Goal: Task Accomplishment & Management: Manage account settings

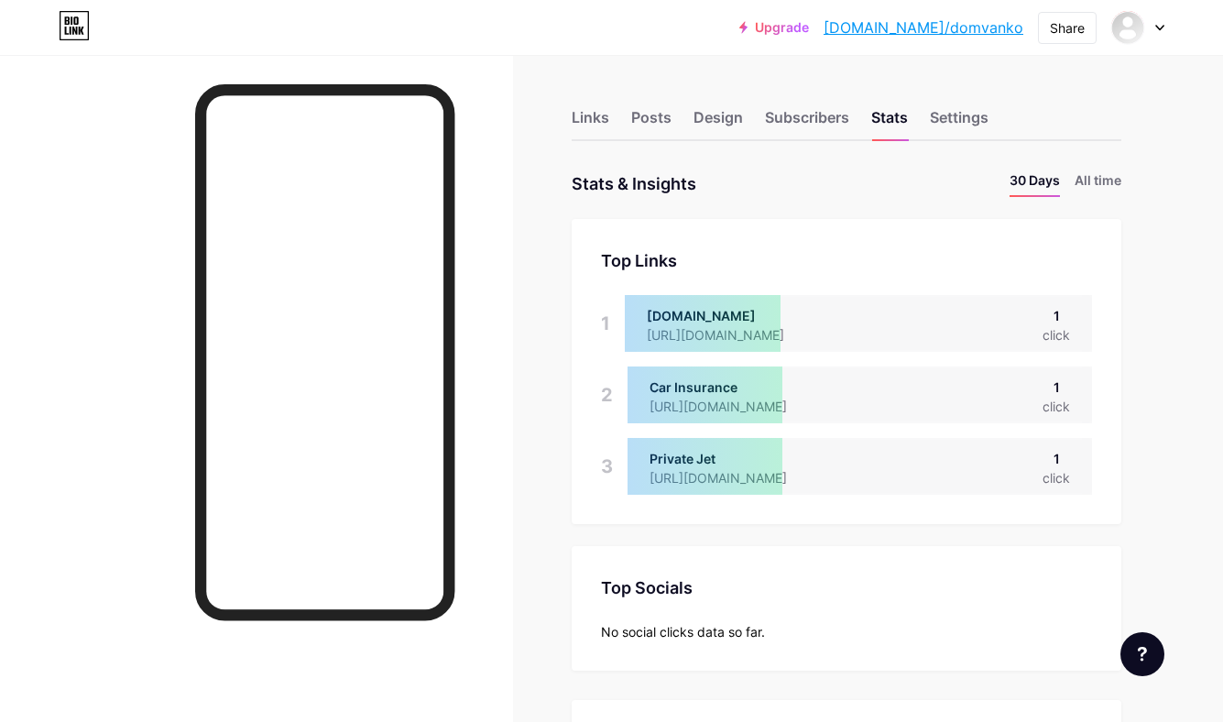
scroll to position [722, 1223]
click at [600, 122] on div "Links" at bounding box center [591, 122] width 38 height 33
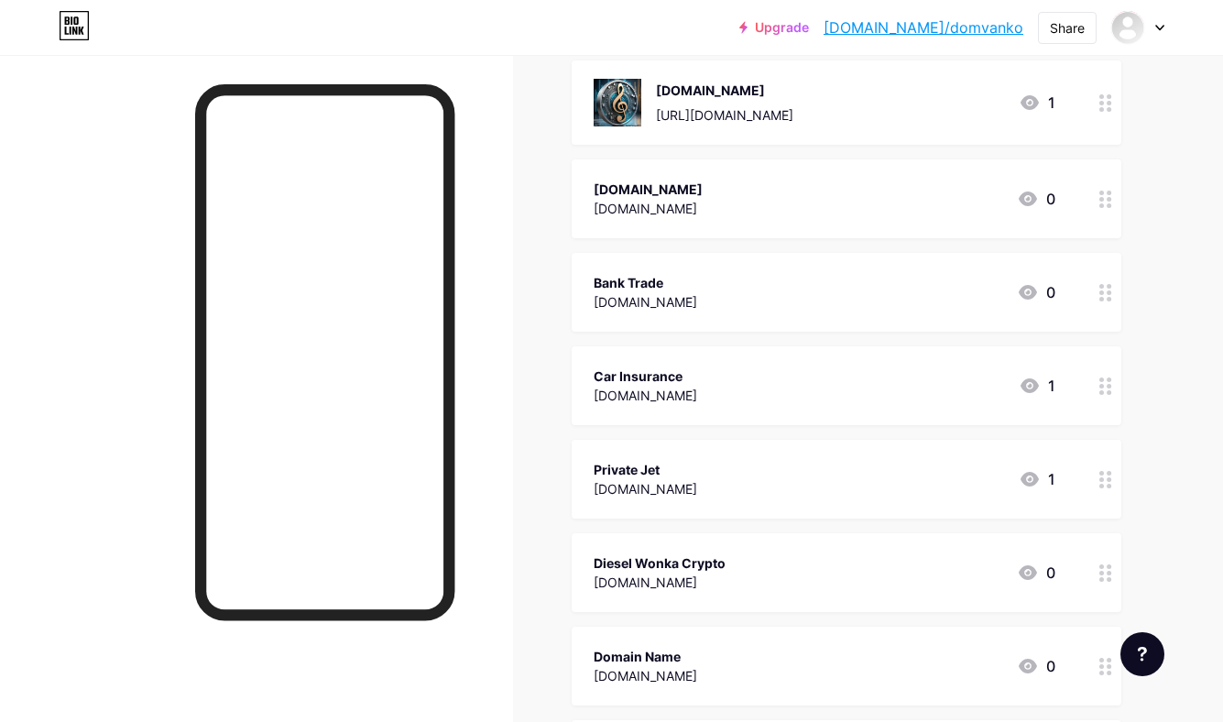
scroll to position [3448, 0]
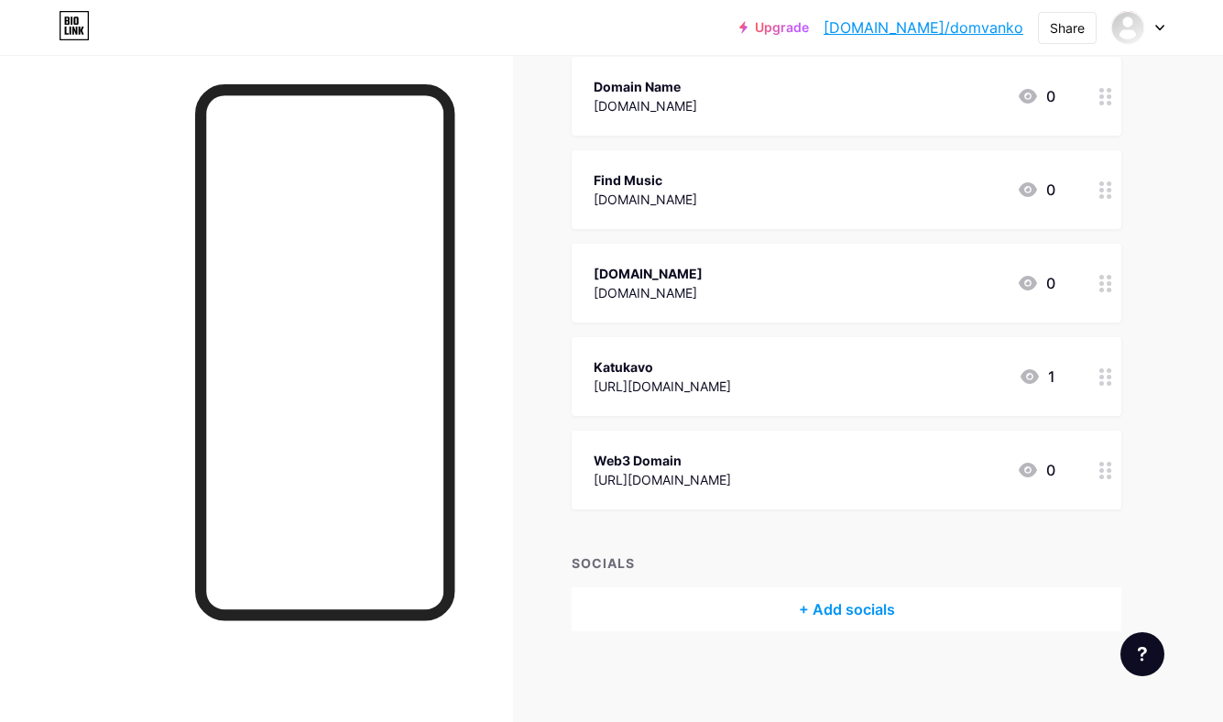
click at [860, 610] on div "+ Add socials" at bounding box center [847, 609] width 550 height 44
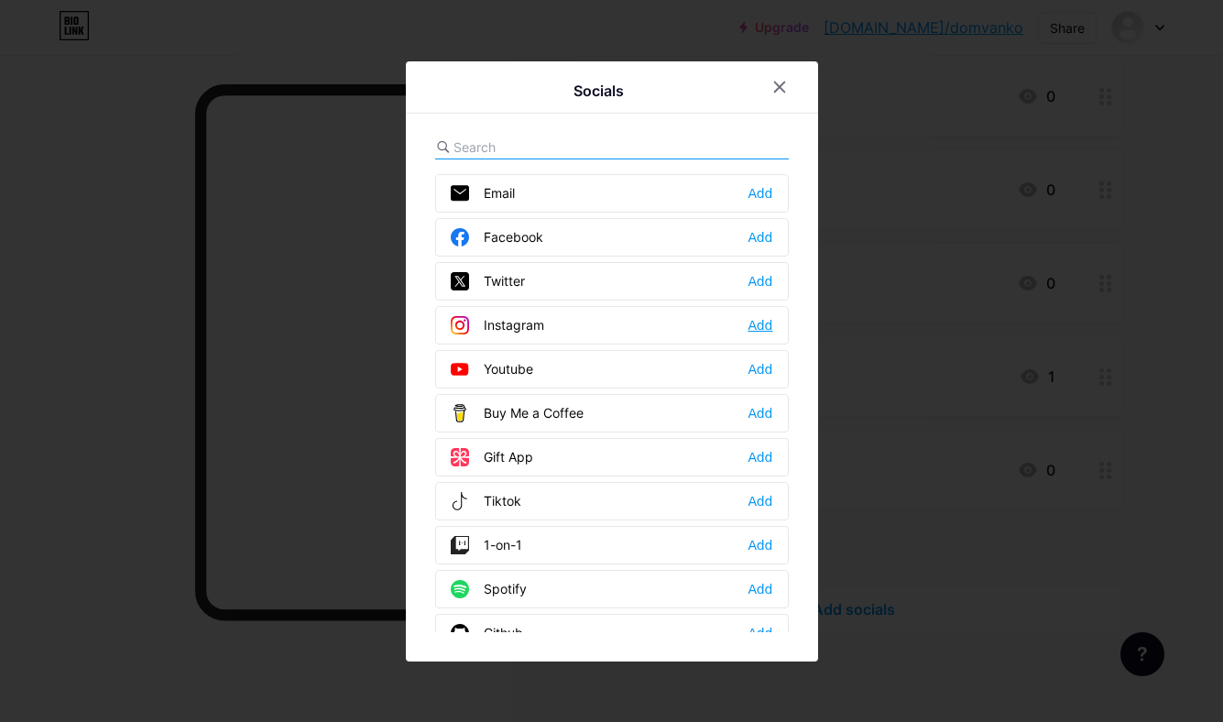
click at [761, 325] on div "Add" at bounding box center [760, 325] width 25 height 18
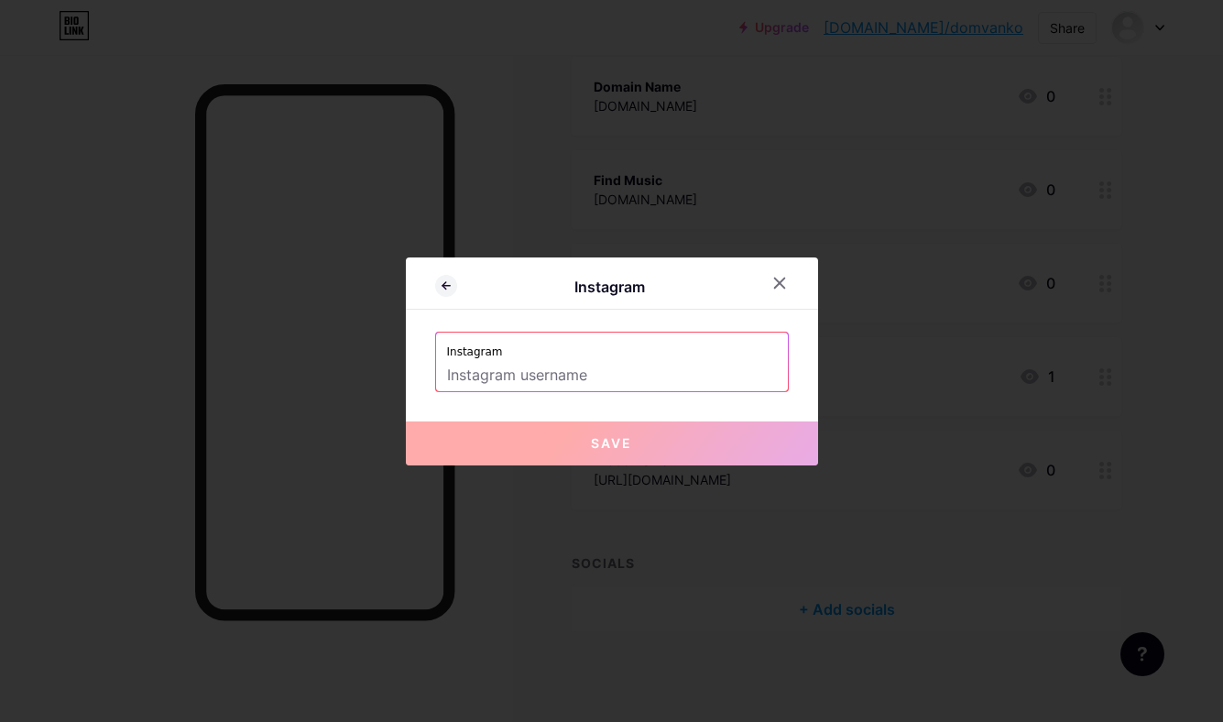
click at [691, 360] on input "text" at bounding box center [612, 375] width 330 height 31
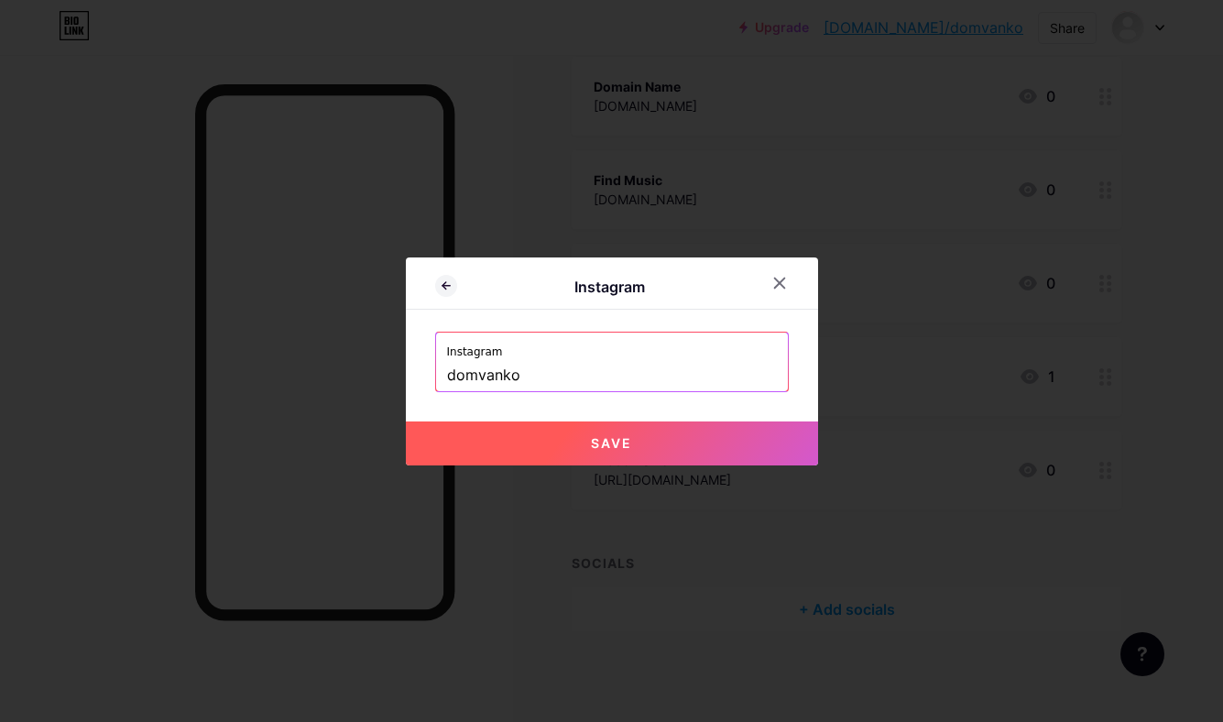
click at [742, 442] on button "Save" at bounding box center [612, 443] width 412 height 44
type input "[URL][DOMAIN_NAME]"
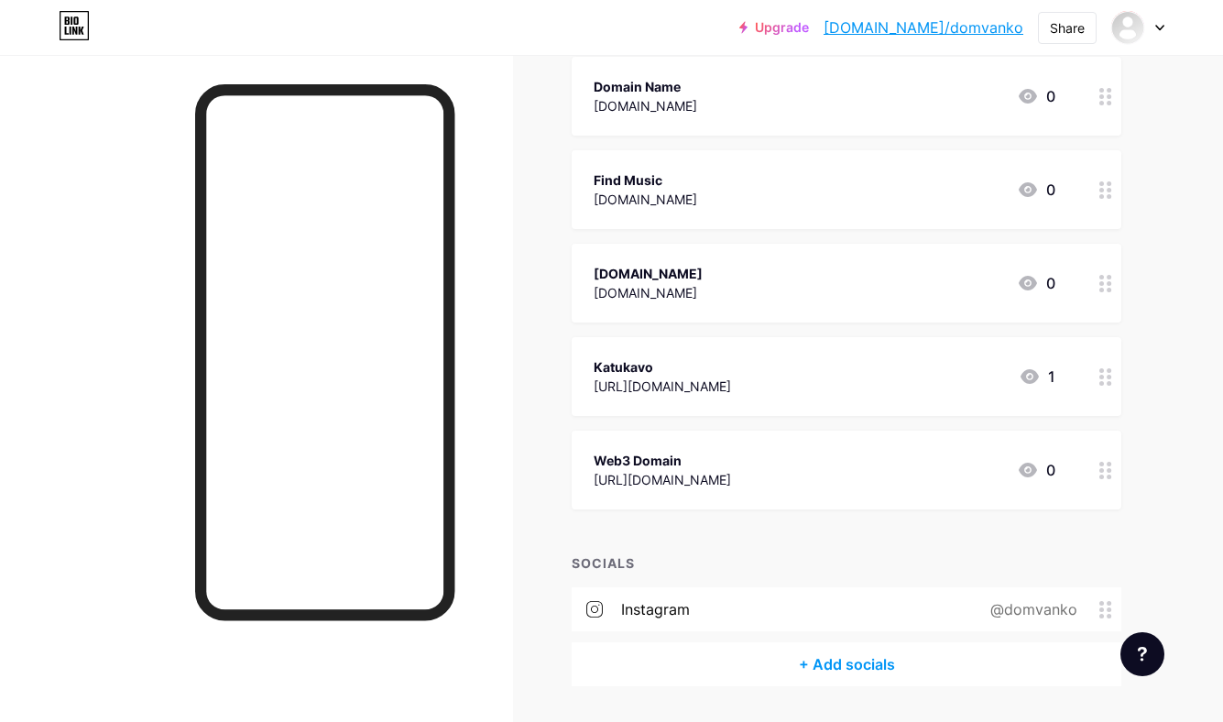
scroll to position [3503, 0]
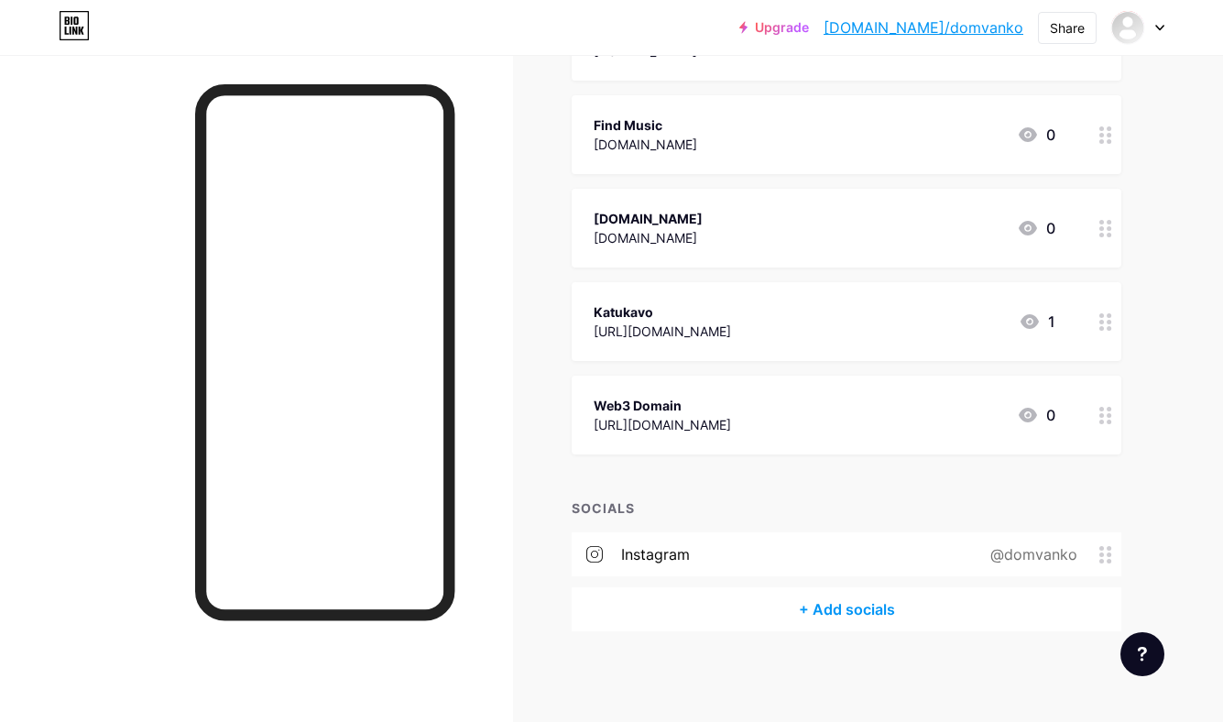
click at [845, 614] on div "+ Add socials" at bounding box center [847, 609] width 550 height 44
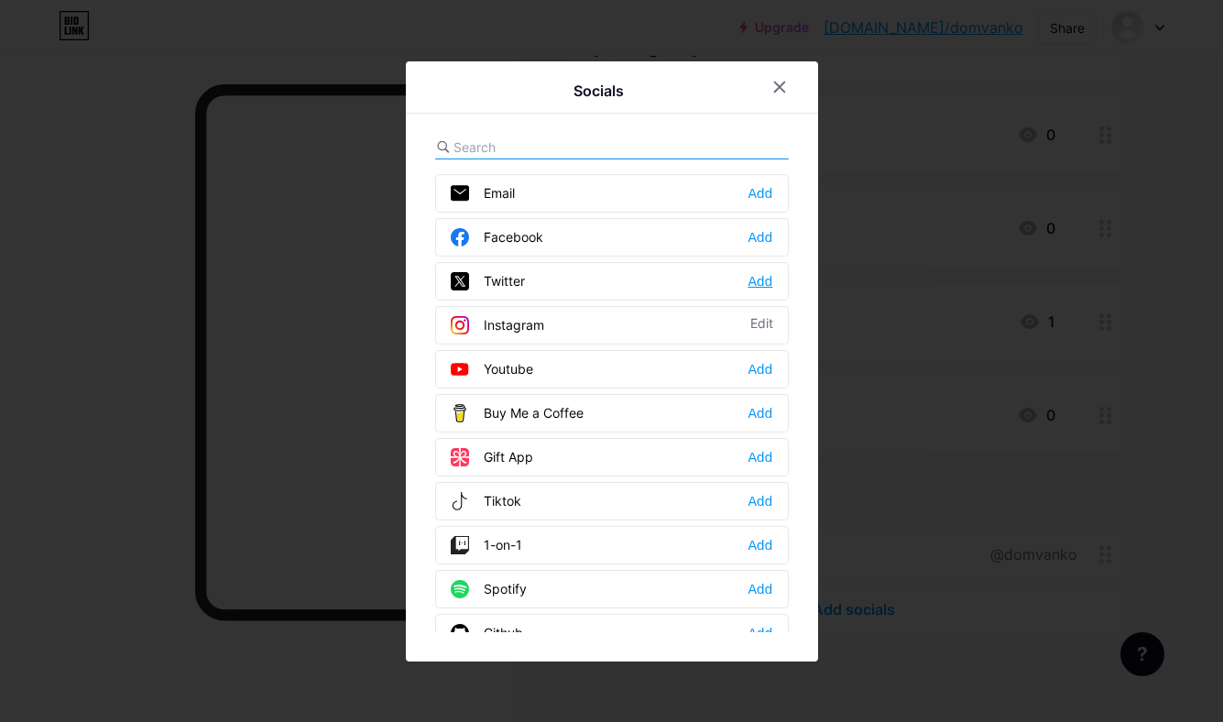
click at [763, 274] on div "Add" at bounding box center [760, 281] width 25 height 18
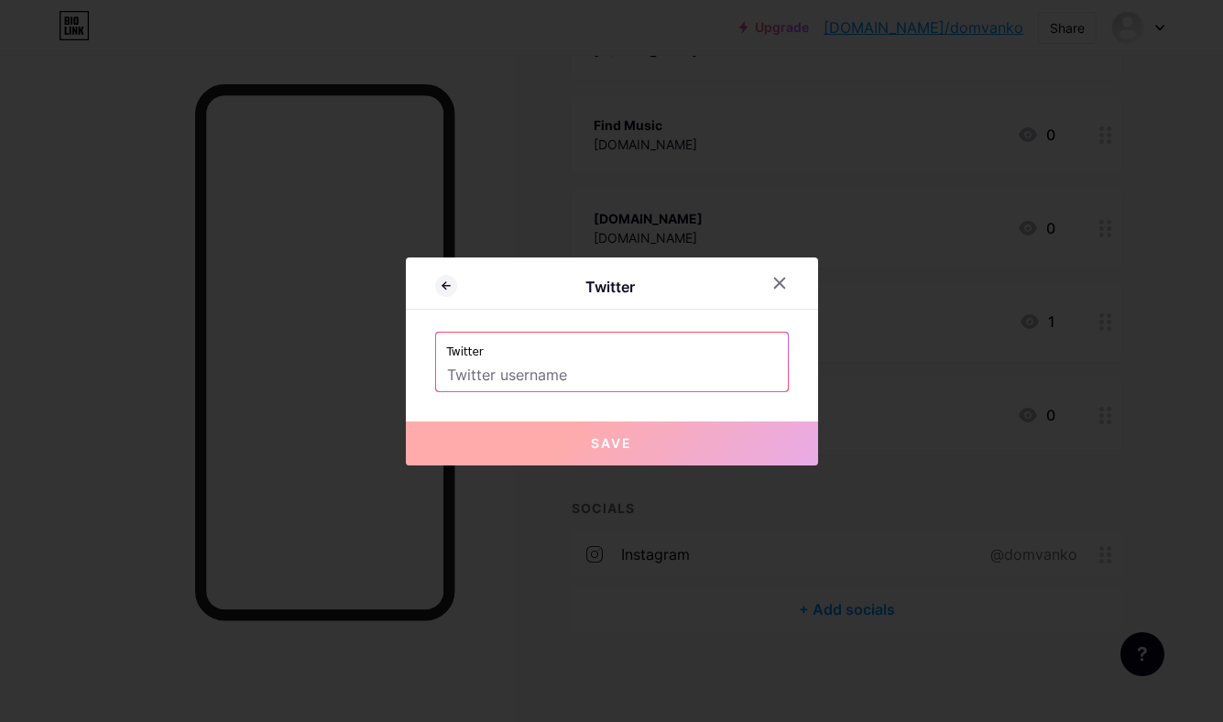
click at [640, 379] on input "text" at bounding box center [612, 375] width 330 height 31
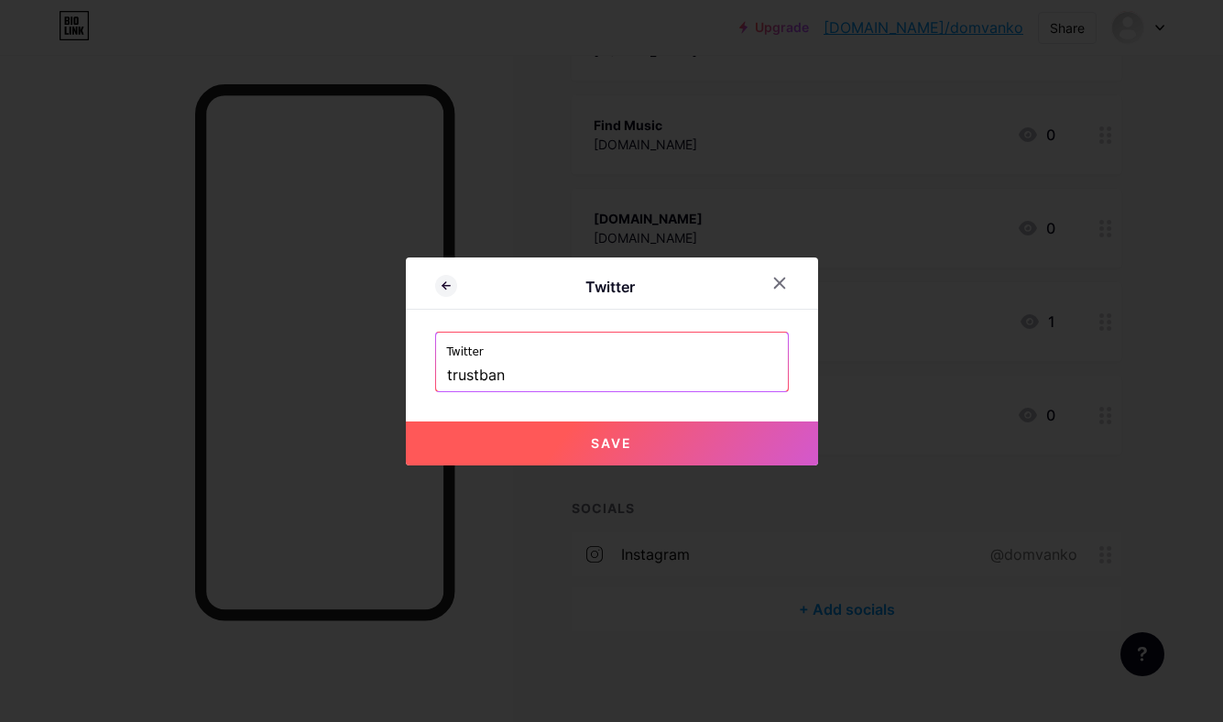
click at [750, 439] on button "Save" at bounding box center [612, 443] width 412 height 44
type input "[URL][DOMAIN_NAME]"
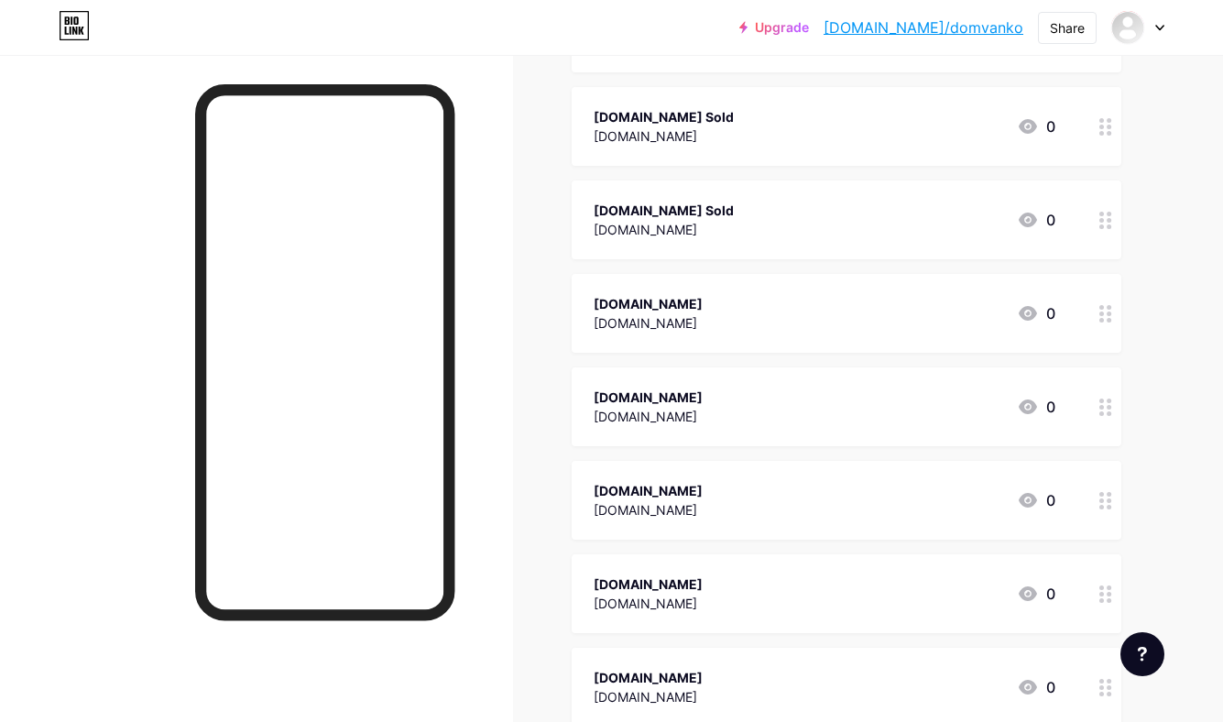
scroll to position [0, 0]
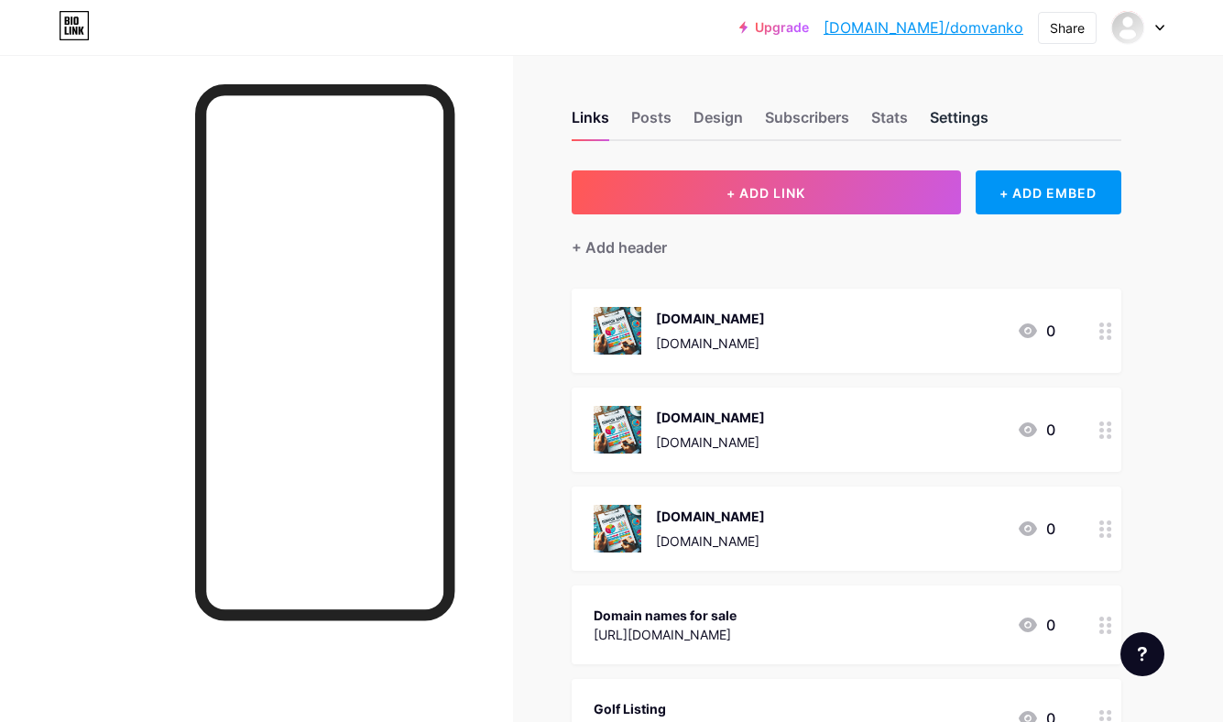
click at [979, 112] on div "Settings" at bounding box center [959, 122] width 59 height 33
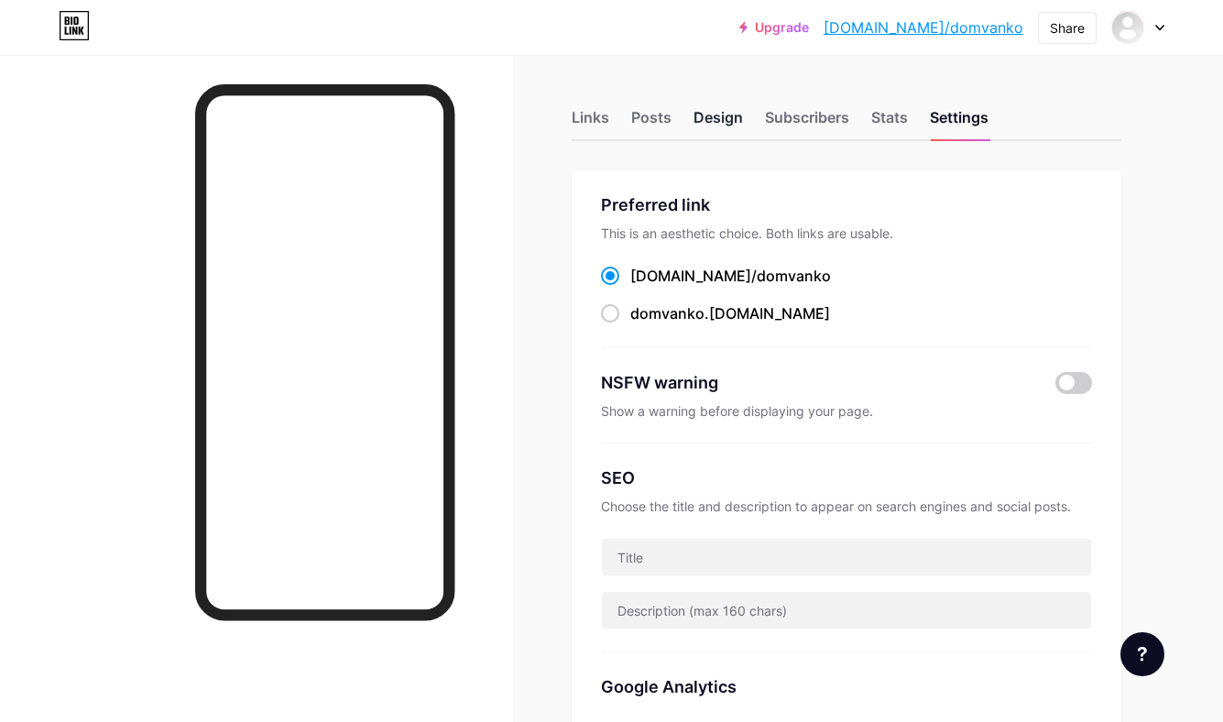
click at [721, 118] on div "Design" at bounding box center [718, 122] width 49 height 33
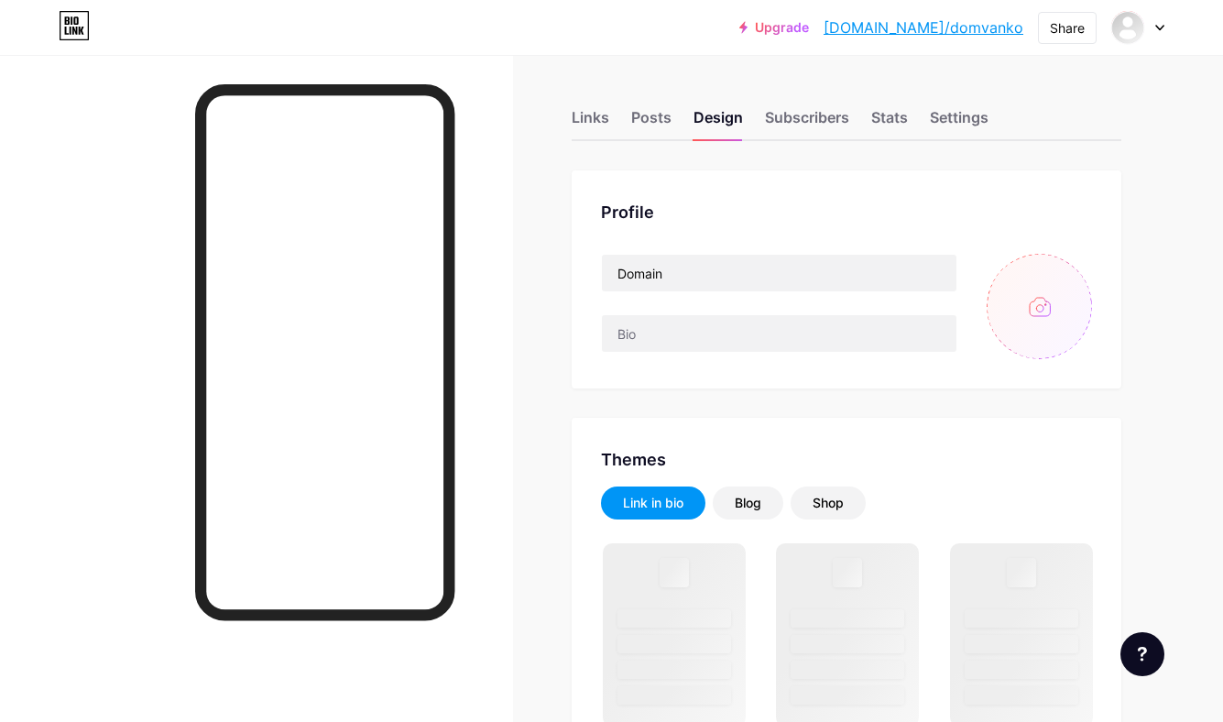
click at [1020, 312] on input "file" at bounding box center [1039, 306] width 105 height 105
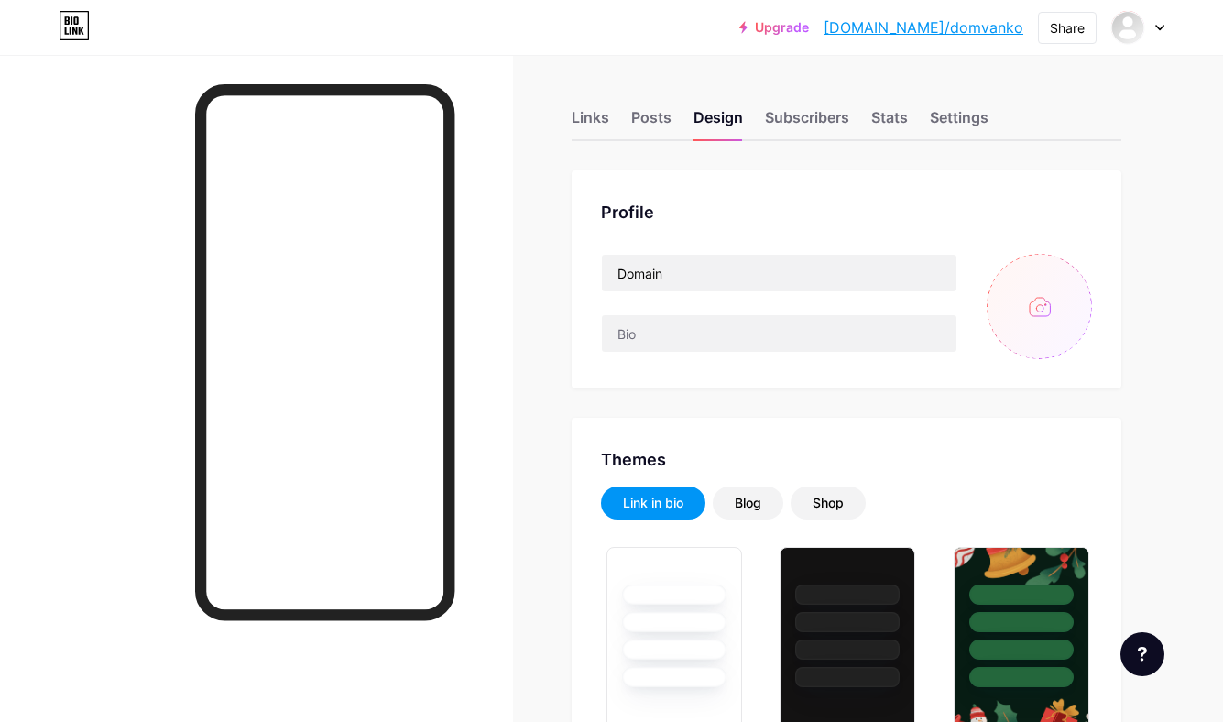
type input "C:\fakepath\Generated Image [DATE] - 10_37PM.jpeg"
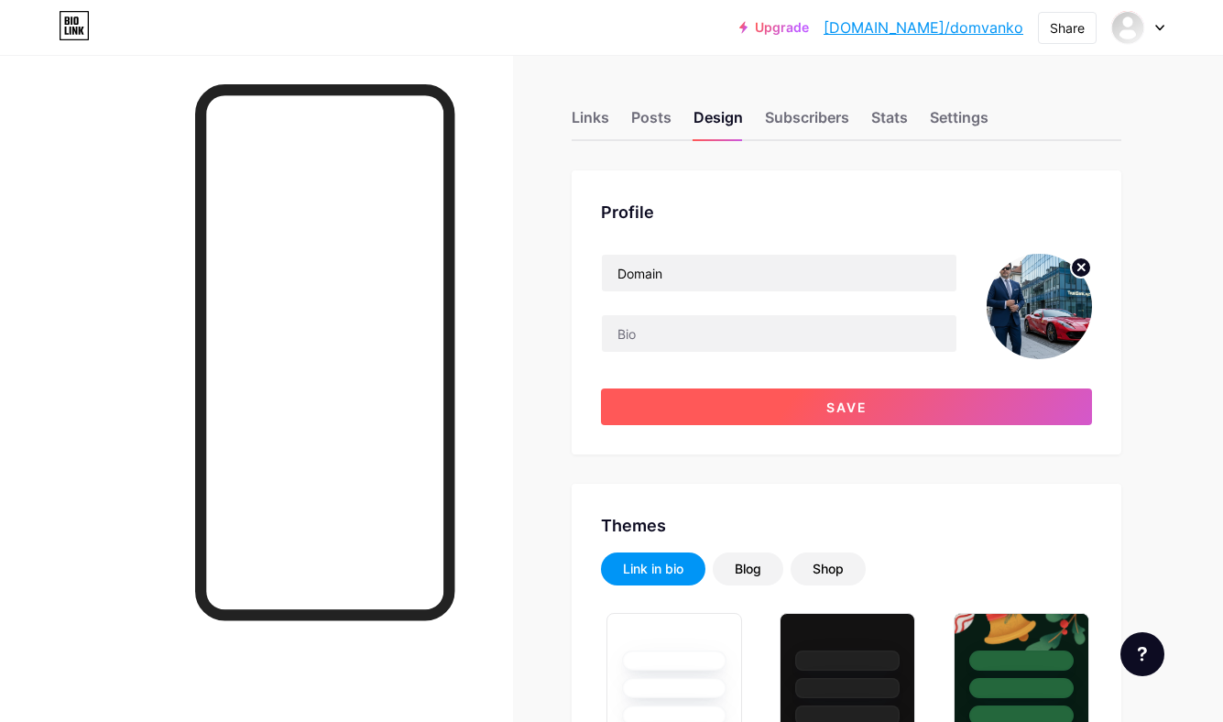
click at [742, 410] on button "Save" at bounding box center [846, 406] width 491 height 37
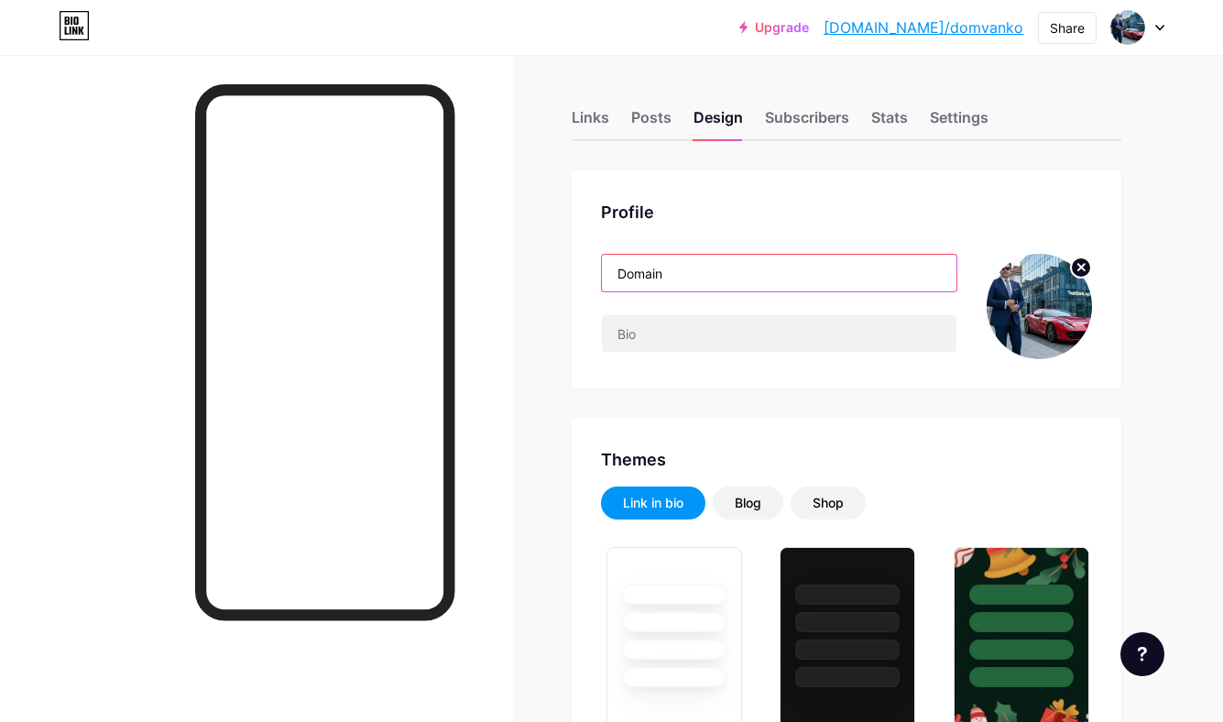
click at [670, 272] on input "Domain" at bounding box center [779, 273] width 355 height 37
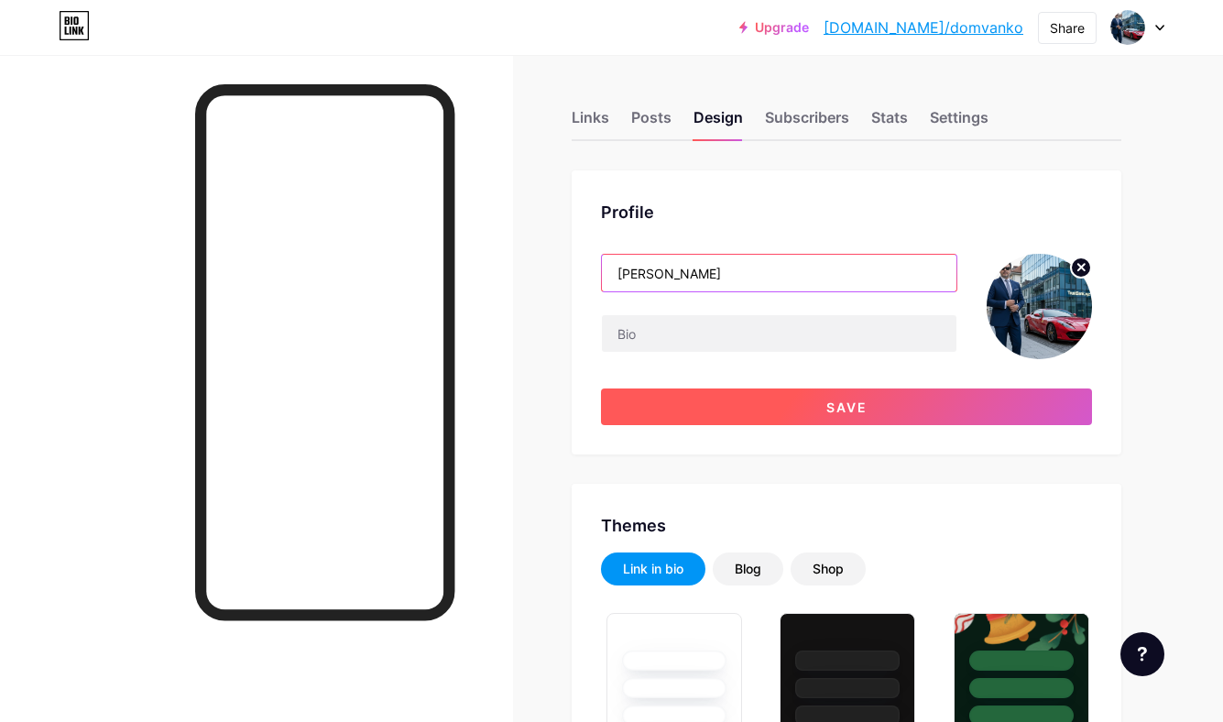
type input "[PERSON_NAME]"
click at [756, 401] on button "Save" at bounding box center [846, 406] width 491 height 37
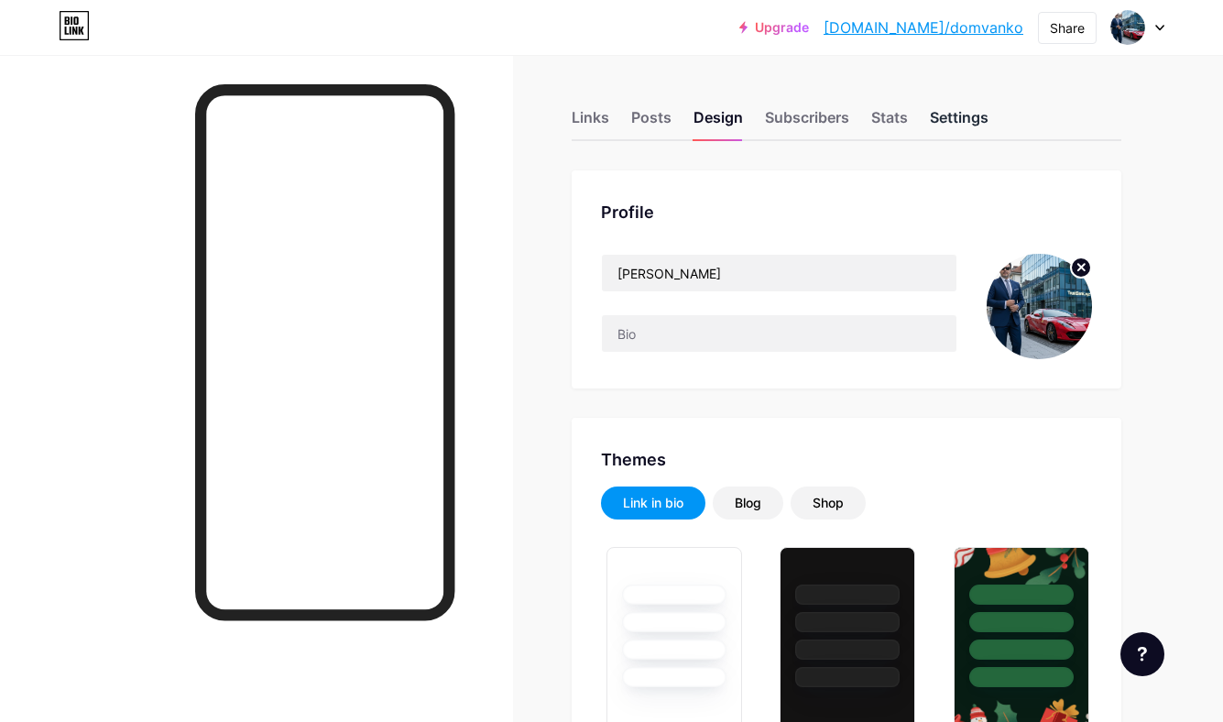
click at [947, 118] on div "Settings" at bounding box center [959, 122] width 59 height 33
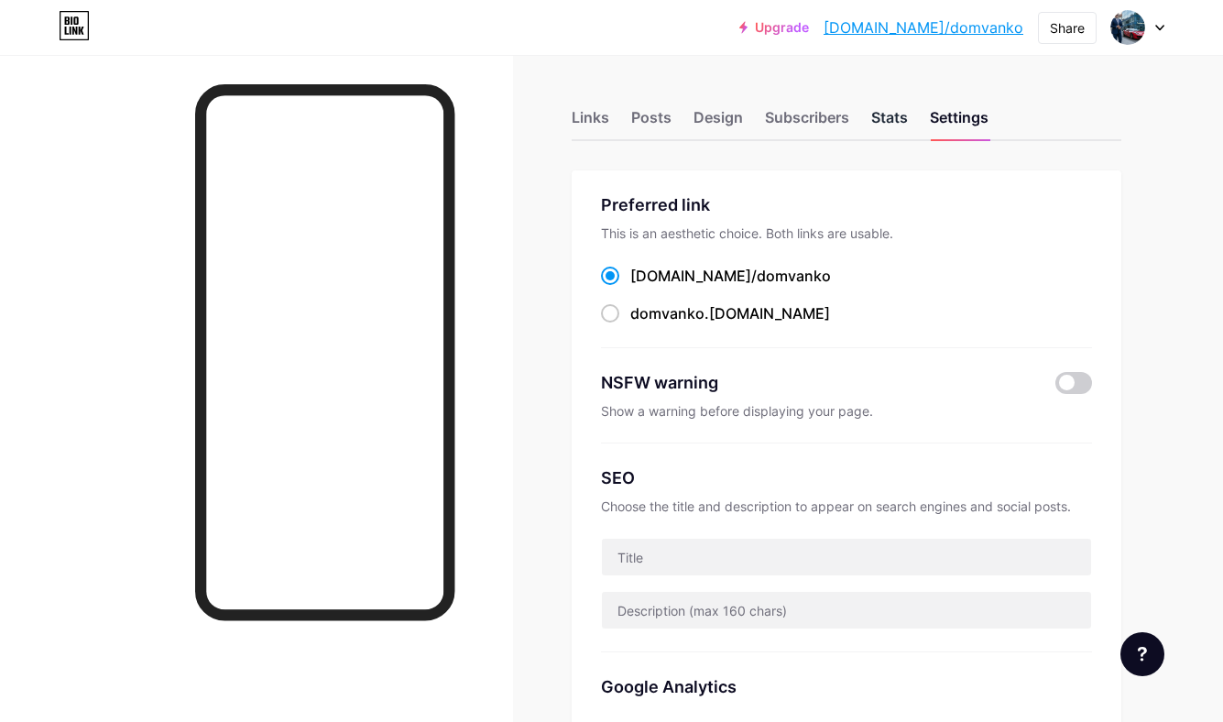
click at [893, 114] on div "Stats" at bounding box center [889, 122] width 37 height 33
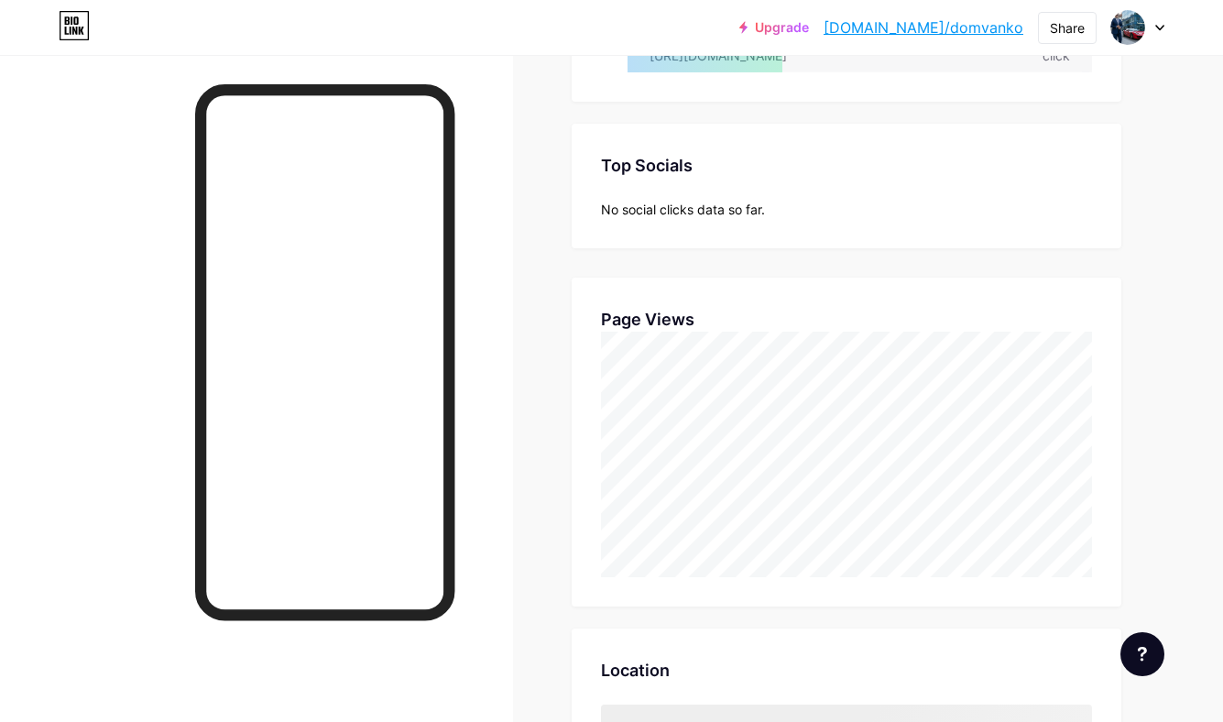
scroll to position [561, 0]
